Goal: Browse casually

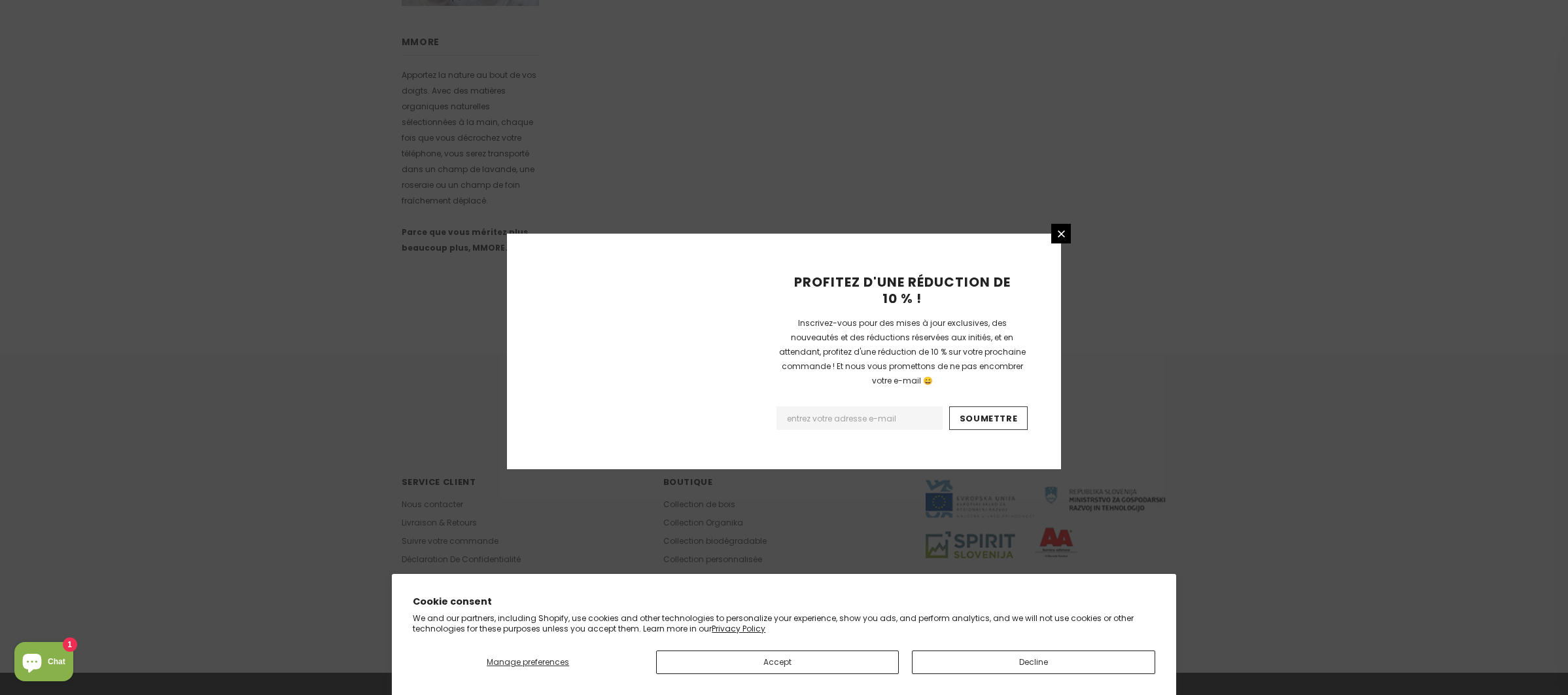
scroll to position [678, 0]
